Goal: Transaction & Acquisition: Book appointment/travel/reservation

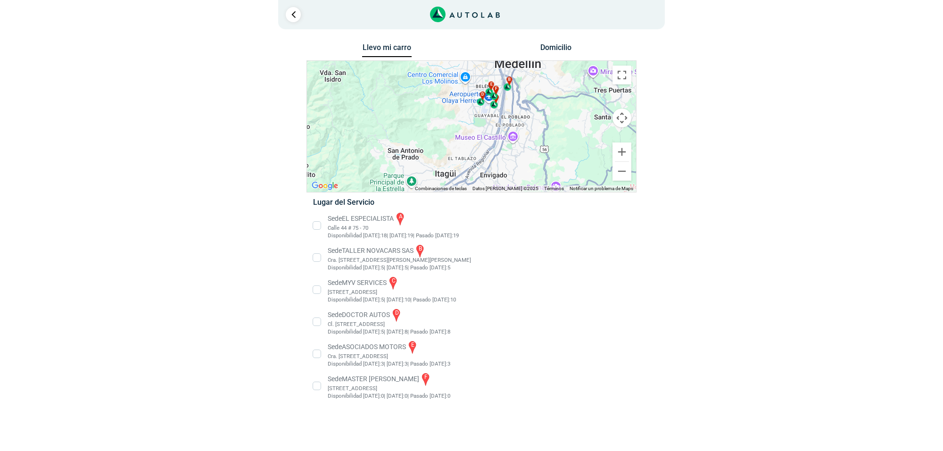
drag, startPoint x: 543, startPoint y: 129, endPoint x: 549, endPoint y: 88, distance: 41.5
click at [550, 89] on div "a b c d e f" at bounding box center [471, 126] width 329 height 131
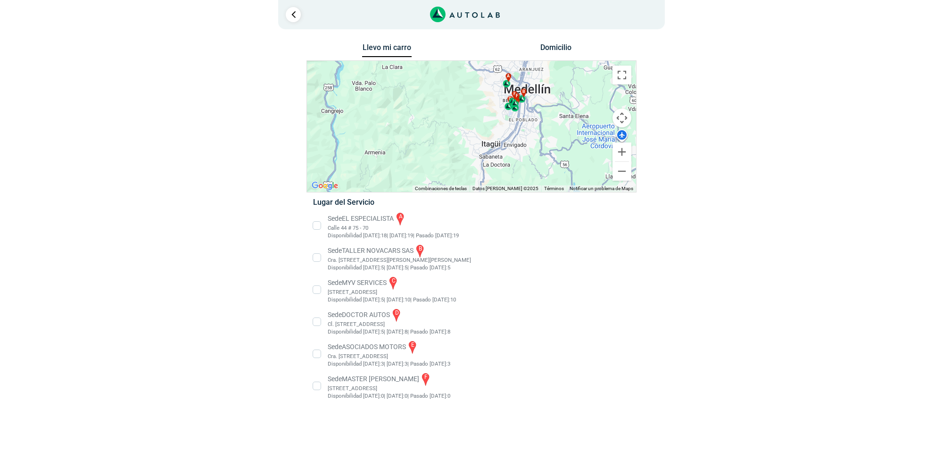
drag, startPoint x: 547, startPoint y: 159, endPoint x: 540, endPoint y: 178, distance: 20.1
click at [540, 178] on div "a b c d e f" at bounding box center [471, 126] width 329 height 131
click at [345, 396] on li "Sede MASTER MOTRIZ f [STREET_ADDRESS]" at bounding box center [471, 385] width 330 height 28
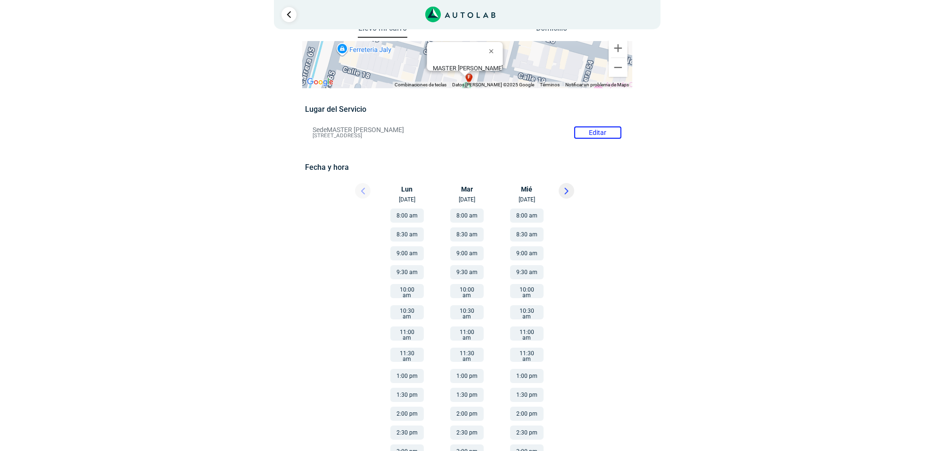
scroll to position [30, 0]
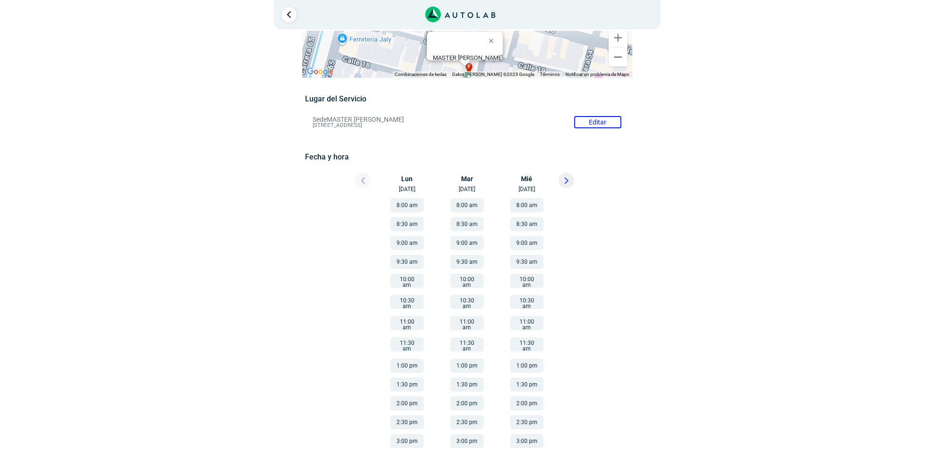
click at [564, 178] on icon at bounding box center [566, 180] width 4 height 7
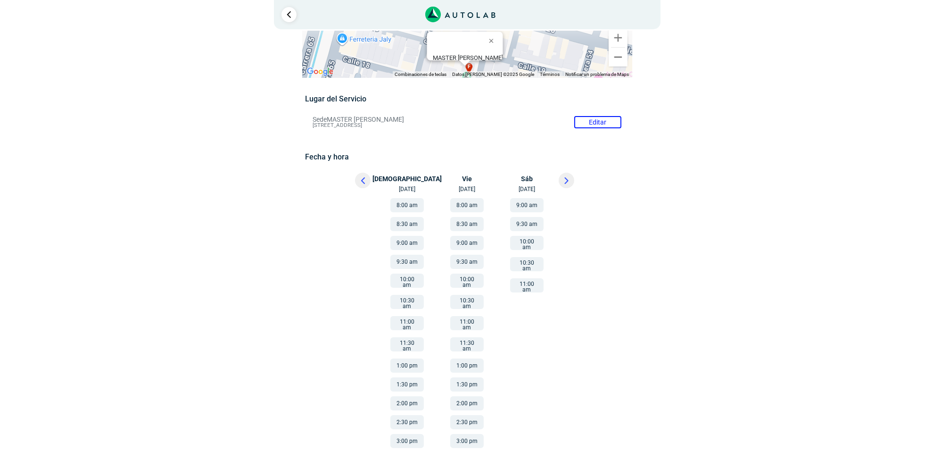
click at [411, 337] on button "11:30 am" at bounding box center [406, 344] width 33 height 14
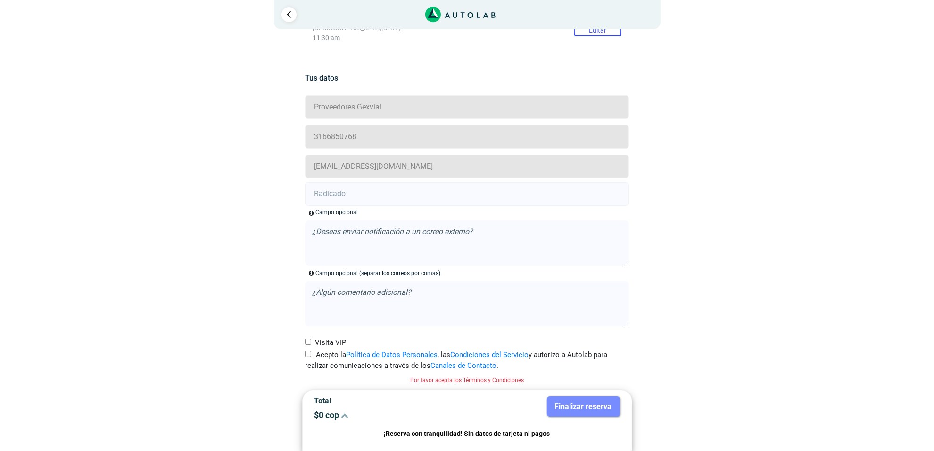
click at [324, 351] on label "Acepto la Política de Datos Personales , las Condiciones del Servicio y autoriz…" at bounding box center [467, 359] width 324 height 21
click at [311, 351] on input "Acepto la Política de Datos Personales , las Condiciones del Servicio y autoriz…" at bounding box center [308, 354] width 6 height 6
checkbox input "true"
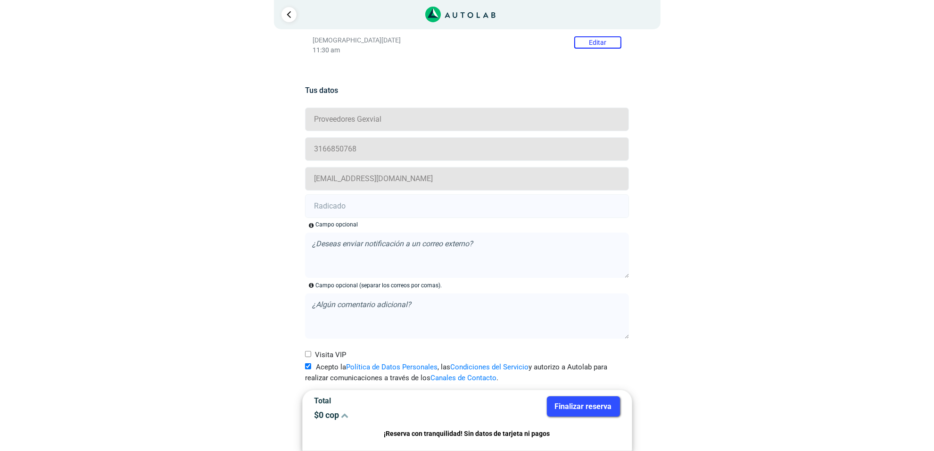
scroll to position [166, 0]
click at [348, 211] on input "text" at bounding box center [467, 206] width 324 height 24
click at [356, 208] on input "text" at bounding box center [467, 206] width 324 height 24
paste input "20917651"
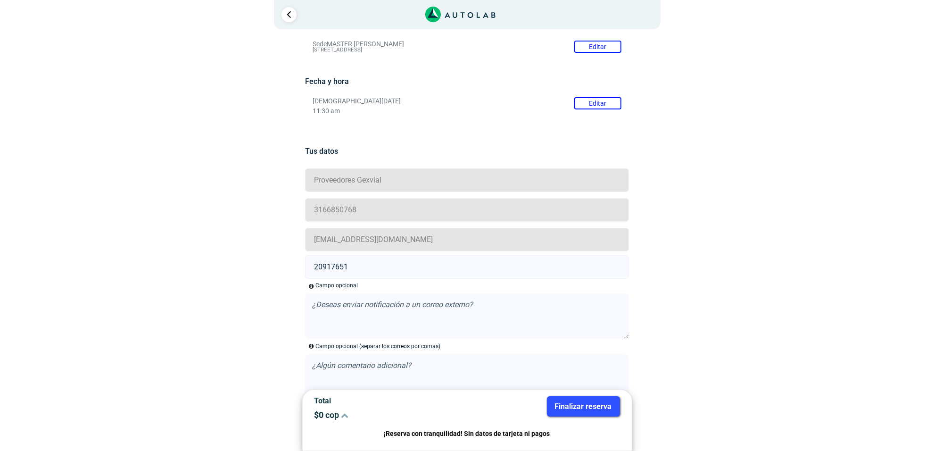
scroll to position [0, 0]
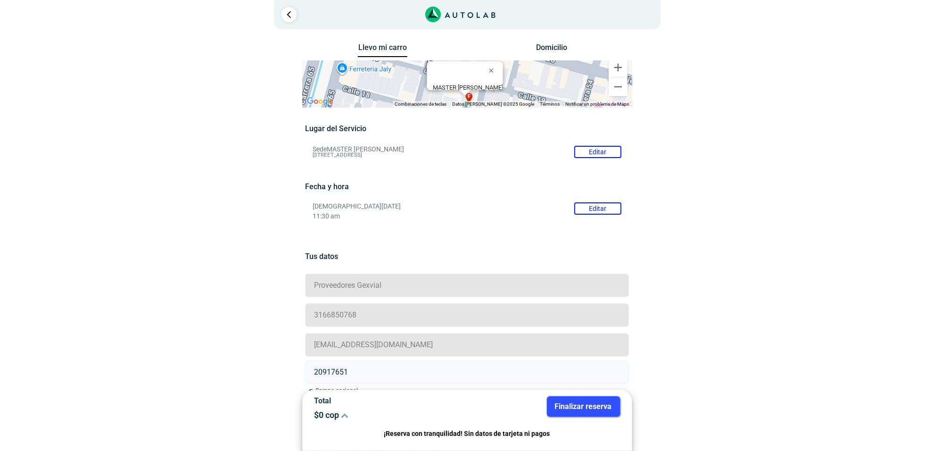
type input "20917651"
click at [588, 406] on button "Finalizar reserva" at bounding box center [583, 406] width 73 height 20
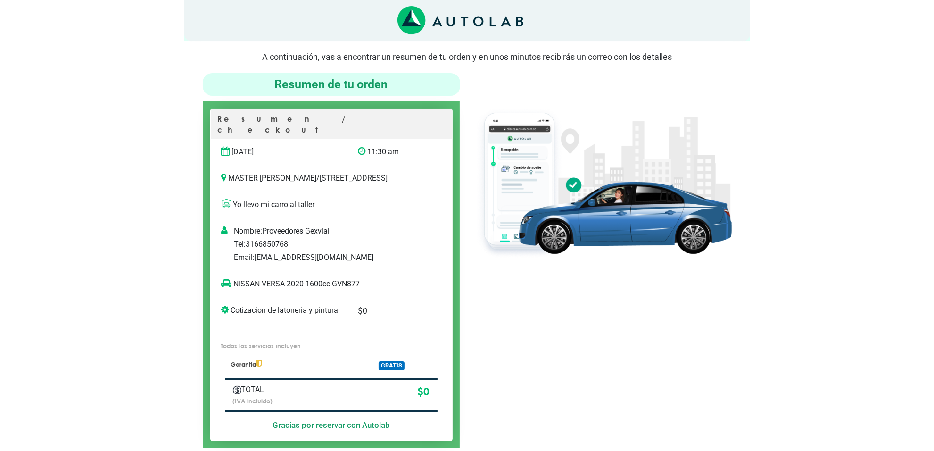
scroll to position [59, 0]
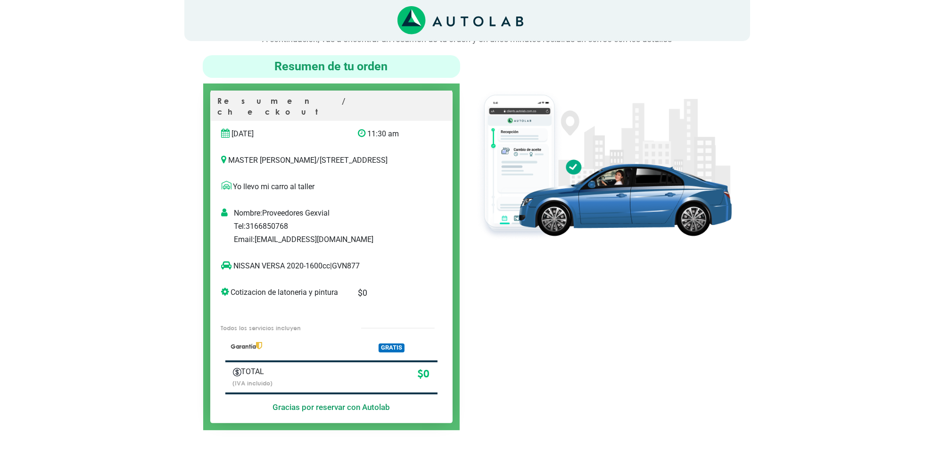
click at [346, 263] on p "NISSAN VERSA 2020-1600cc | GVN877" at bounding box center [322, 265] width 200 height 11
copy p "GVN877"
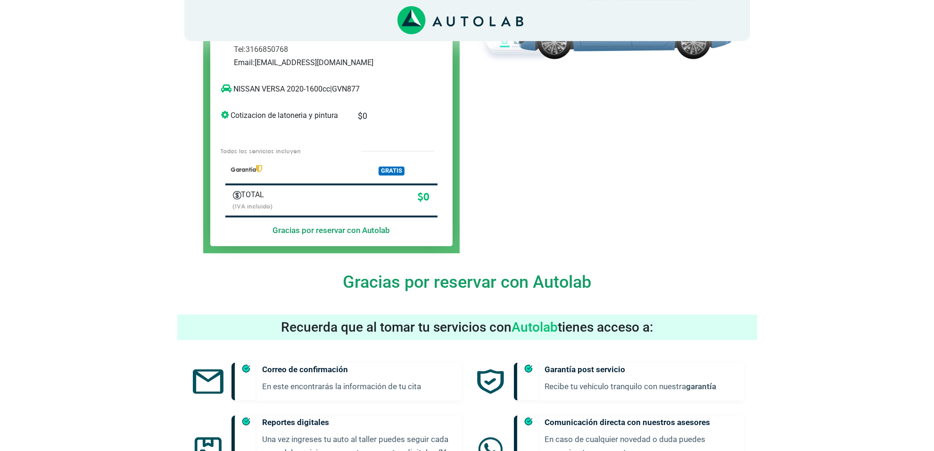
click at [644, 290] on h4 "Gracias por reservar con Autolab" at bounding box center [467, 282] width 566 height 20
